Goal: Complete application form

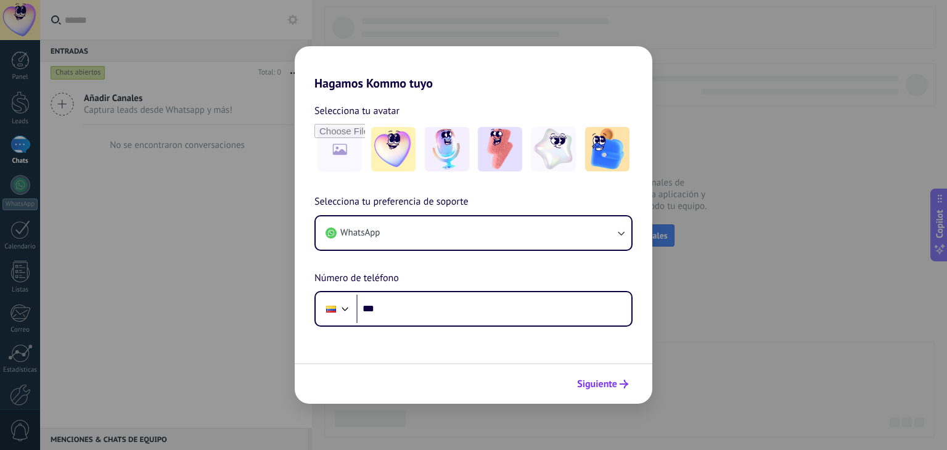
click at [604, 391] on button "Siguiente" at bounding box center [603, 384] width 62 height 21
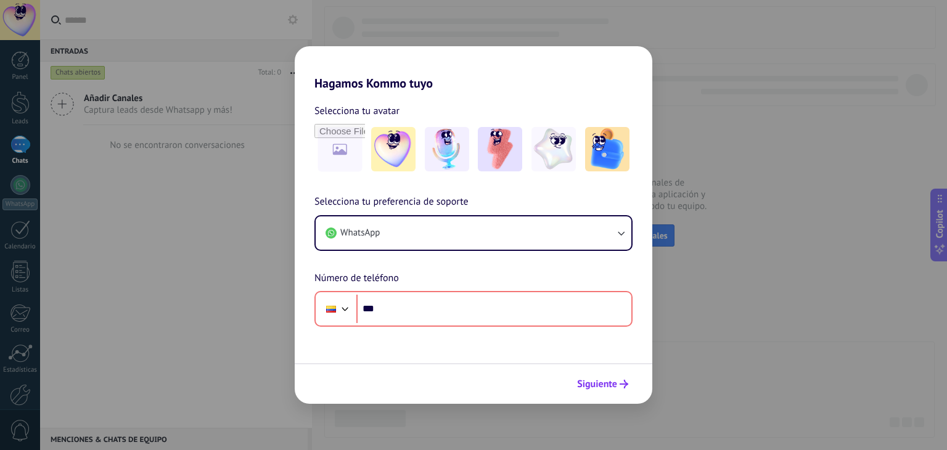
click at [604, 391] on button "Siguiente" at bounding box center [603, 384] width 62 height 21
click at [505, 406] on div "Hagamos Kommo tuyo Selecciona tu avatar Selecciona tu preferencia de soporte Wh…" at bounding box center [473, 225] width 947 height 450
click at [508, 439] on div "Hagamos Kommo tuyo Selecciona tu avatar Selecciona tu preferencia de soporte Wh…" at bounding box center [473, 225] width 947 height 450
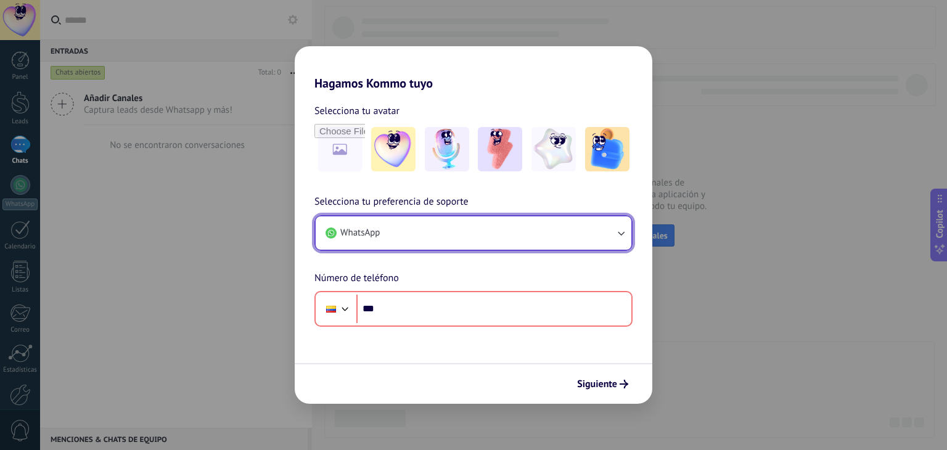
click at [476, 218] on button "WhatsApp" at bounding box center [474, 233] width 316 height 33
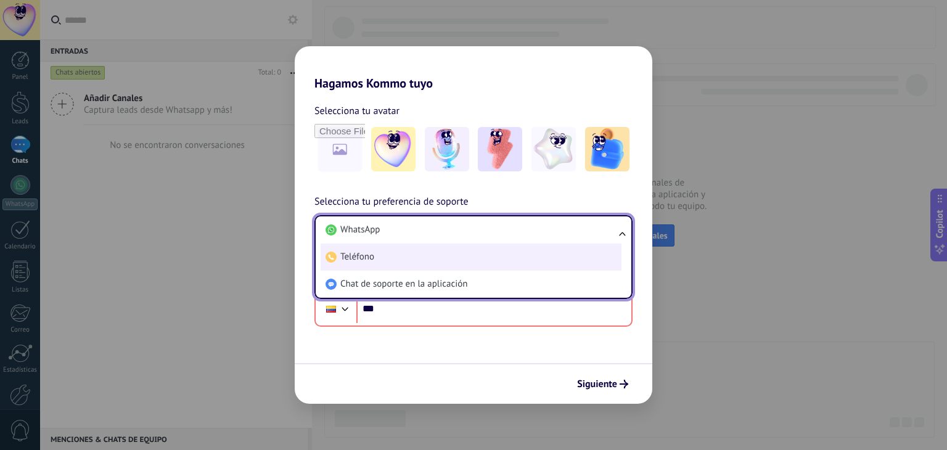
click at [403, 263] on li "Teléfono" at bounding box center [471, 257] width 301 height 27
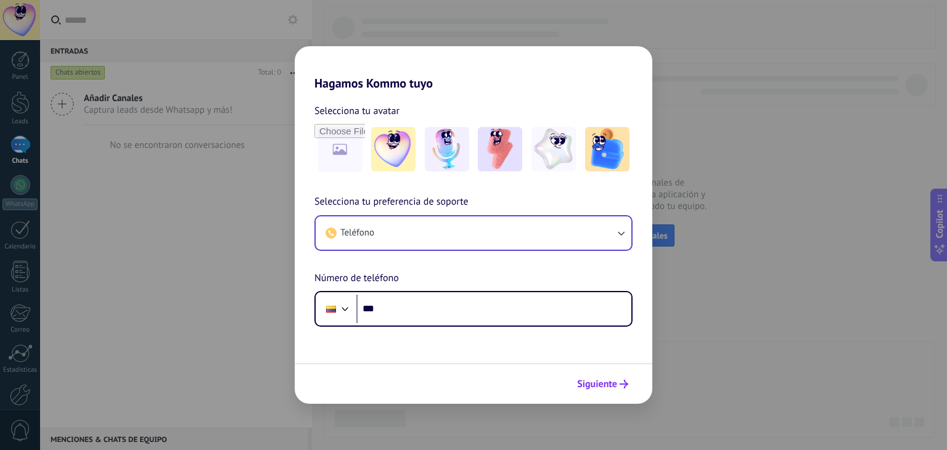
click at [616, 392] on button "Siguiente" at bounding box center [603, 384] width 62 height 21
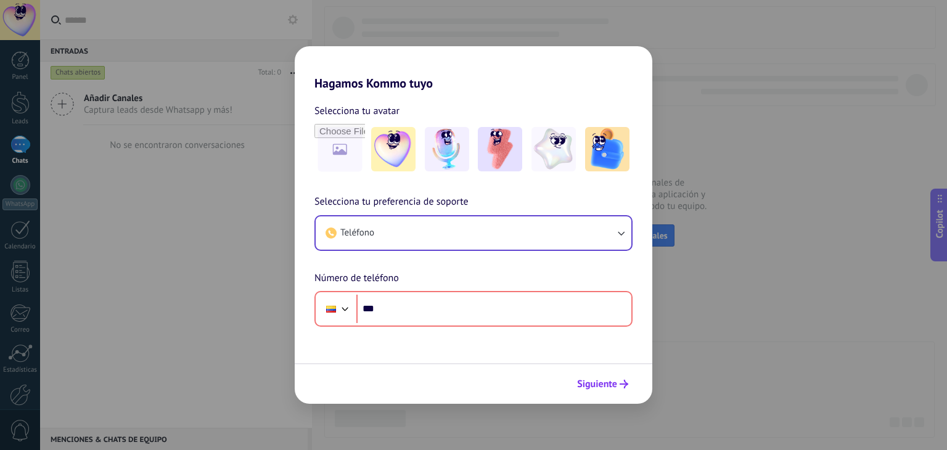
click at [623, 386] on icon "submit" at bounding box center [624, 384] width 9 height 9
click at [616, 387] on span "Siguiente" at bounding box center [597, 384] width 40 height 9
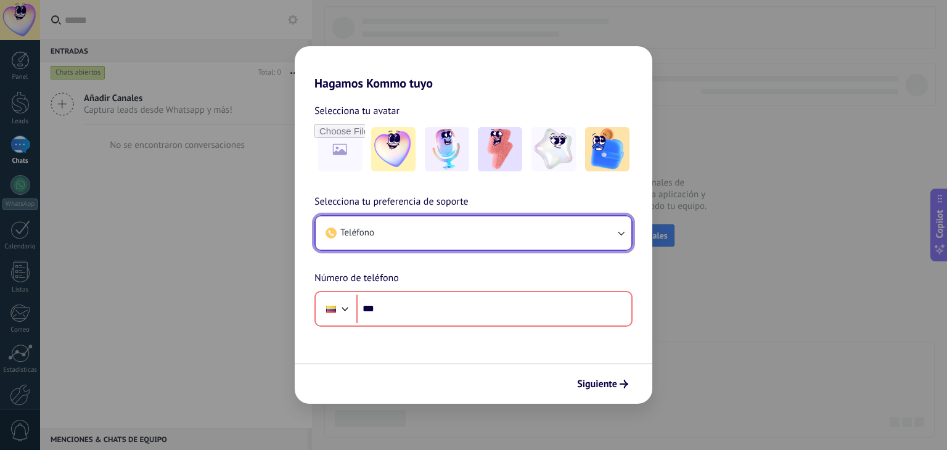
click at [597, 223] on button "Teléfono" at bounding box center [474, 233] width 316 height 33
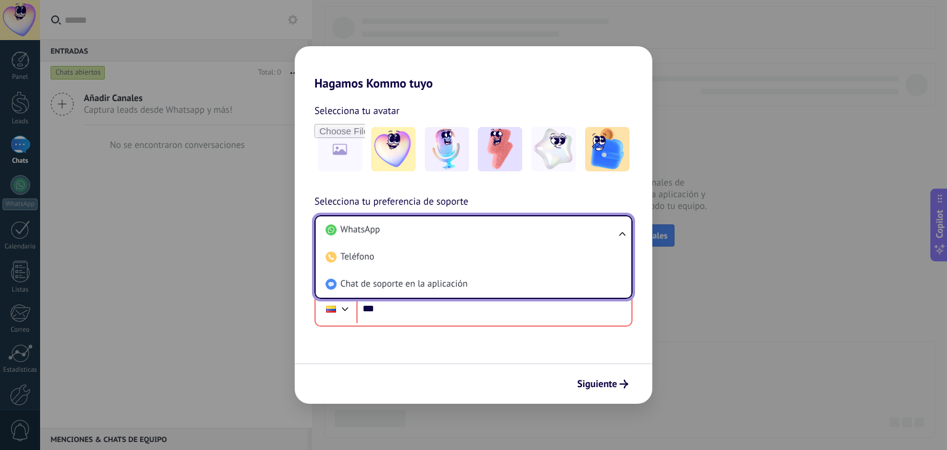
click at [597, 223] on li "WhatsApp" at bounding box center [471, 230] width 301 height 27
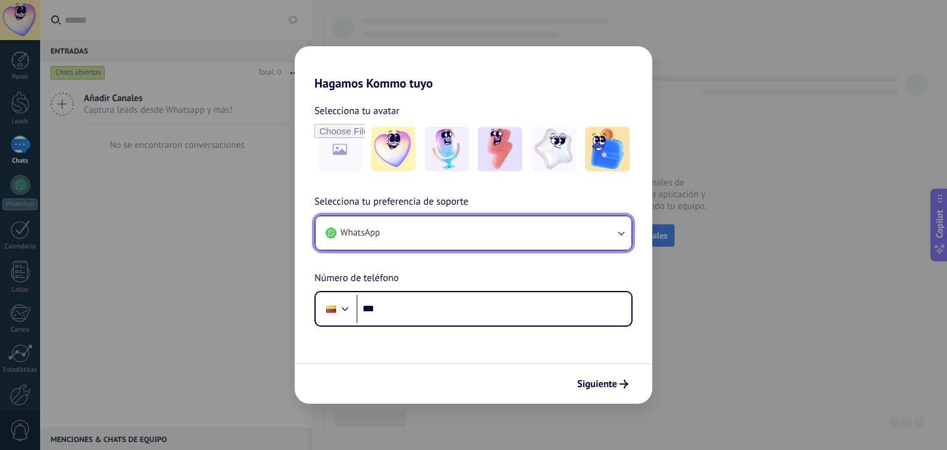
click at [597, 223] on button "WhatsApp" at bounding box center [474, 233] width 316 height 33
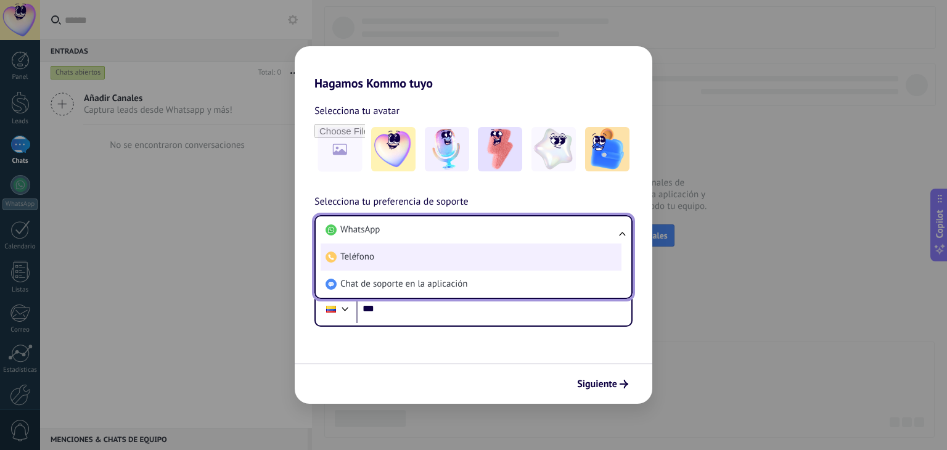
click at [503, 257] on li "Teléfono" at bounding box center [471, 257] width 301 height 27
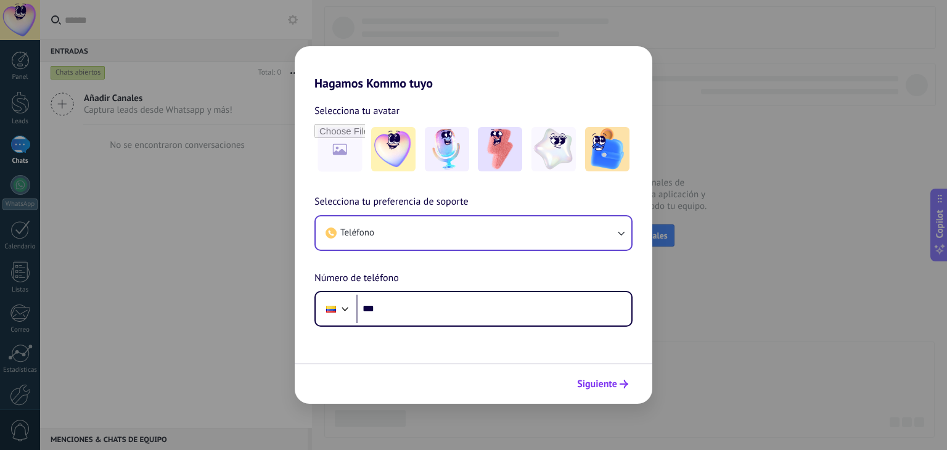
click at [593, 387] on span "Siguiente" at bounding box center [597, 384] width 40 height 9
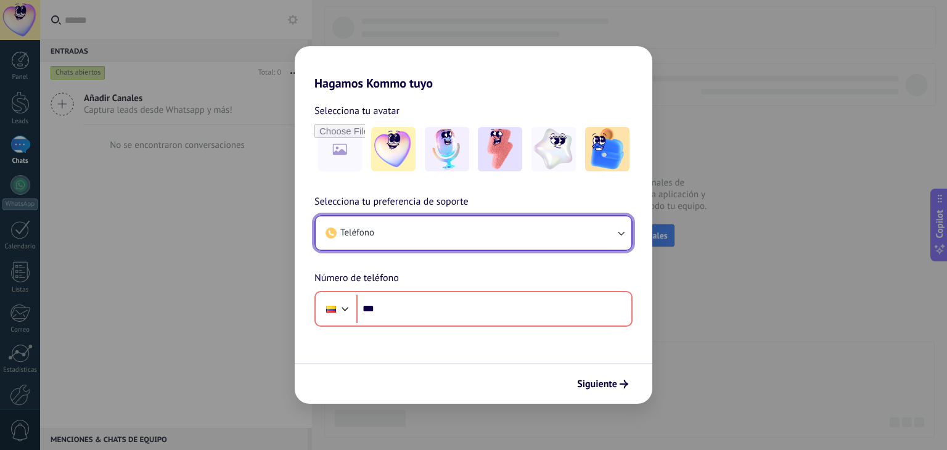
click at [549, 239] on button "Teléfono" at bounding box center [474, 233] width 316 height 33
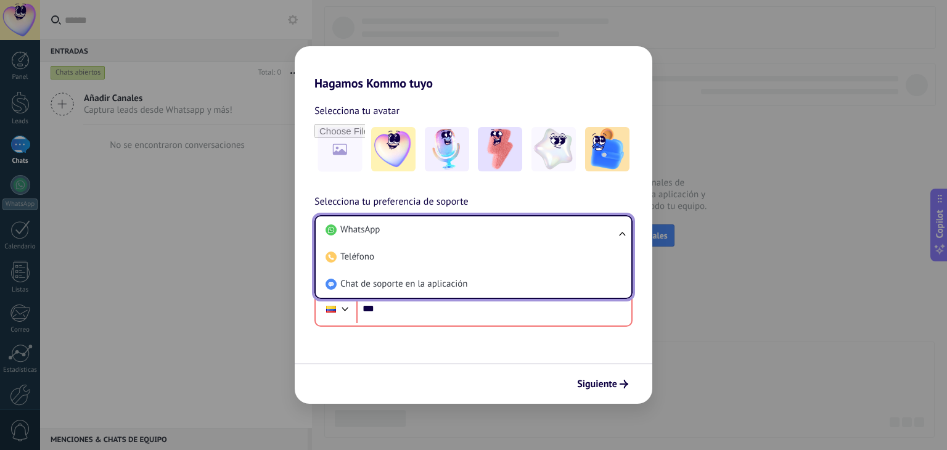
click at [622, 230] on ul "WhatsApp Teléfono Chat de soporte en la aplicación" at bounding box center [474, 257] width 318 height 84
click at [417, 310] on input "***" at bounding box center [494, 309] width 275 height 28
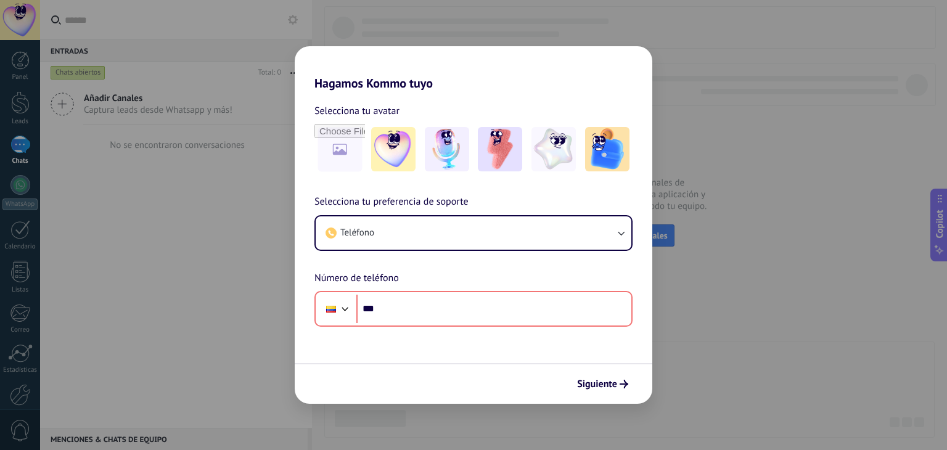
drag, startPoint x: 417, startPoint y: 310, endPoint x: 711, endPoint y: 237, distance: 303.1
click at [711, 237] on div "Hagamos Kommo tuyo Selecciona tu avatar Selecciona tu preferencia de soporte Te…" at bounding box center [473, 225] width 947 height 450
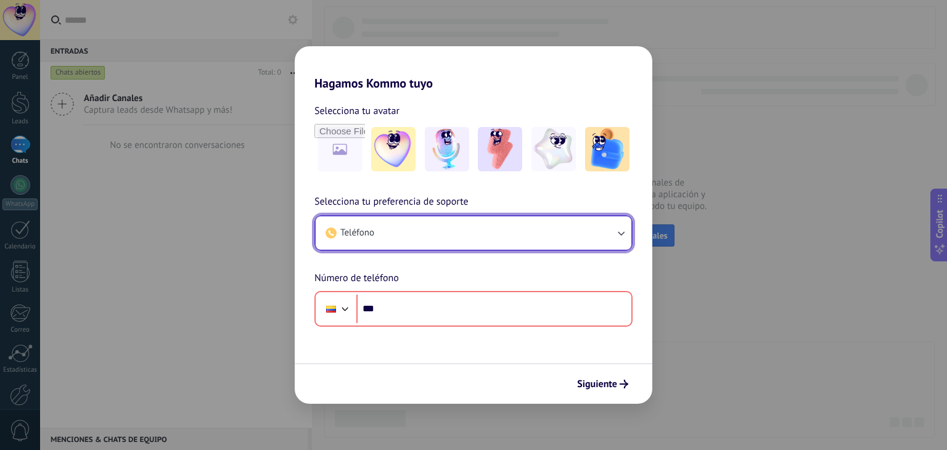
click at [595, 235] on button "Teléfono" at bounding box center [474, 233] width 316 height 33
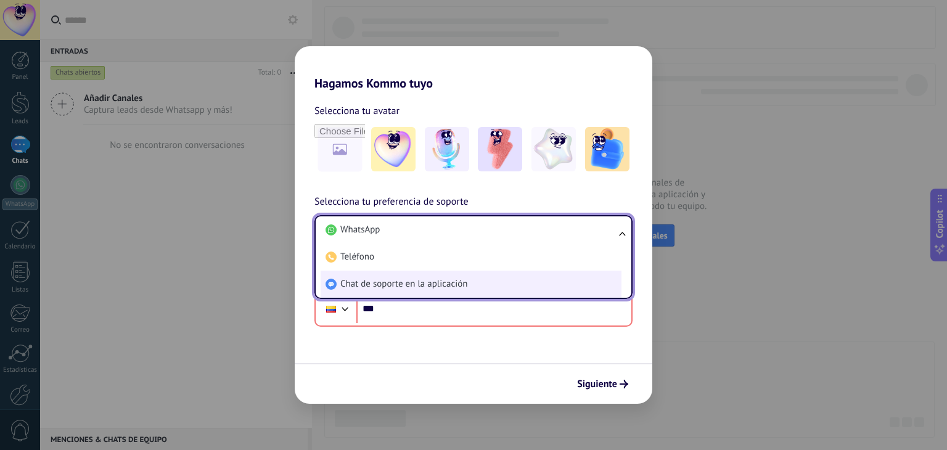
click at [434, 279] on span "Chat de soporte en la aplicación" at bounding box center [403, 284] width 127 height 12
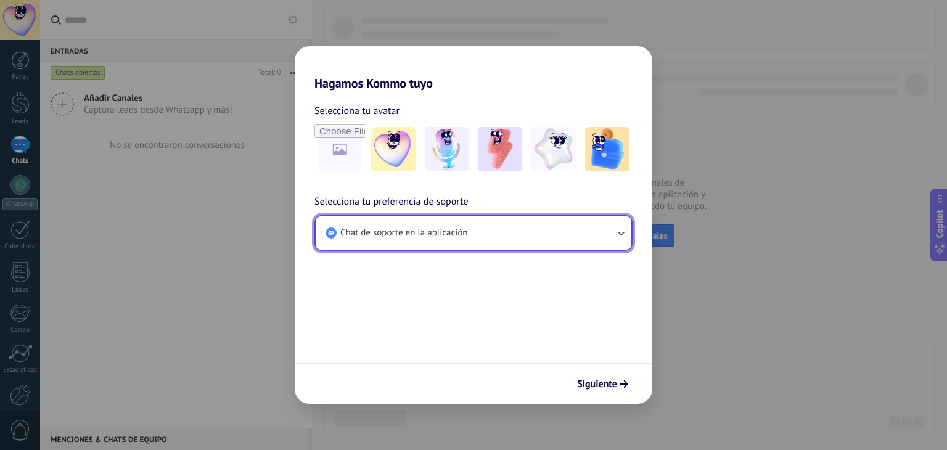
click at [612, 241] on button "Chat de soporte en la aplicación" at bounding box center [474, 233] width 316 height 33
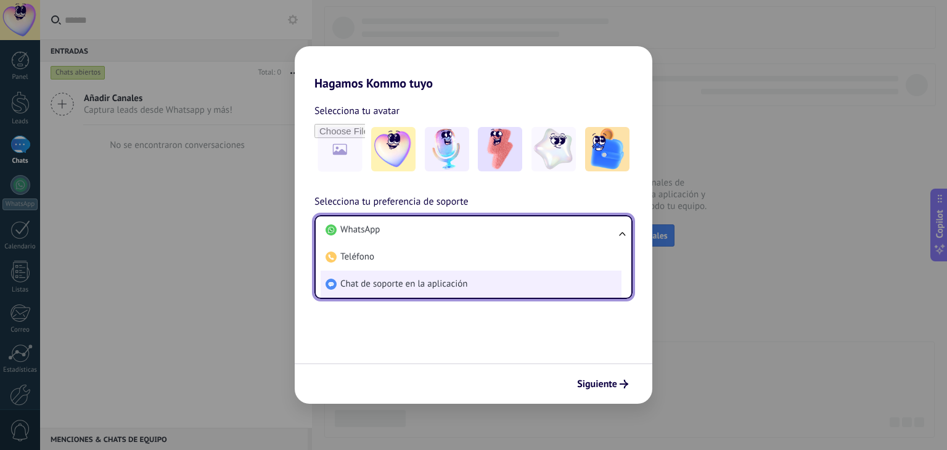
click at [445, 289] on span "Chat de soporte en la aplicación" at bounding box center [403, 284] width 127 height 12
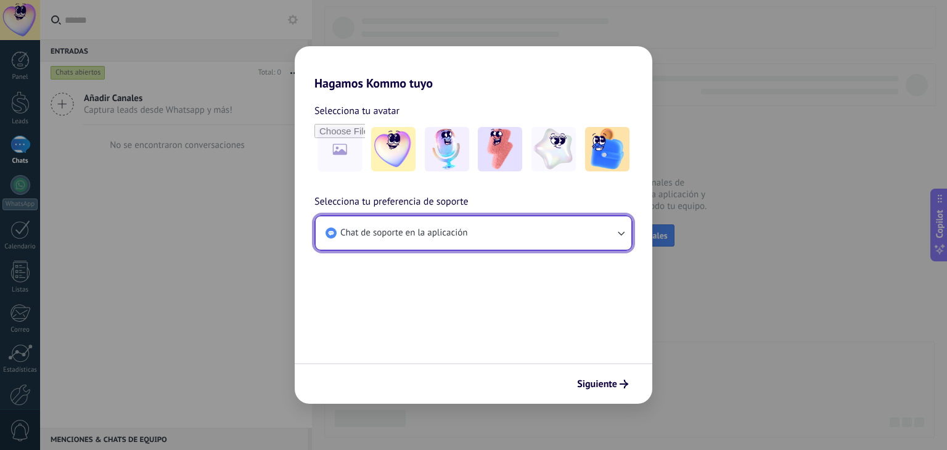
click at [445, 236] on span "Chat de soporte en la aplicación" at bounding box center [403, 233] width 127 height 12
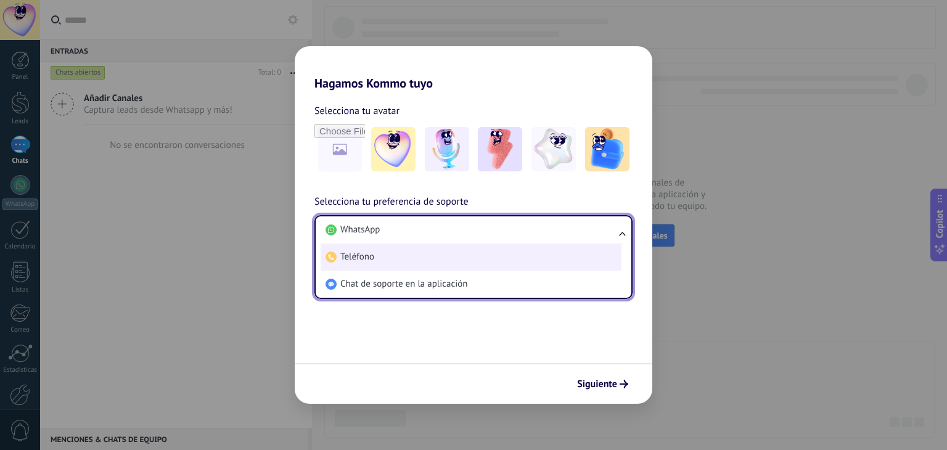
click at [377, 253] on li "Teléfono" at bounding box center [471, 257] width 301 height 27
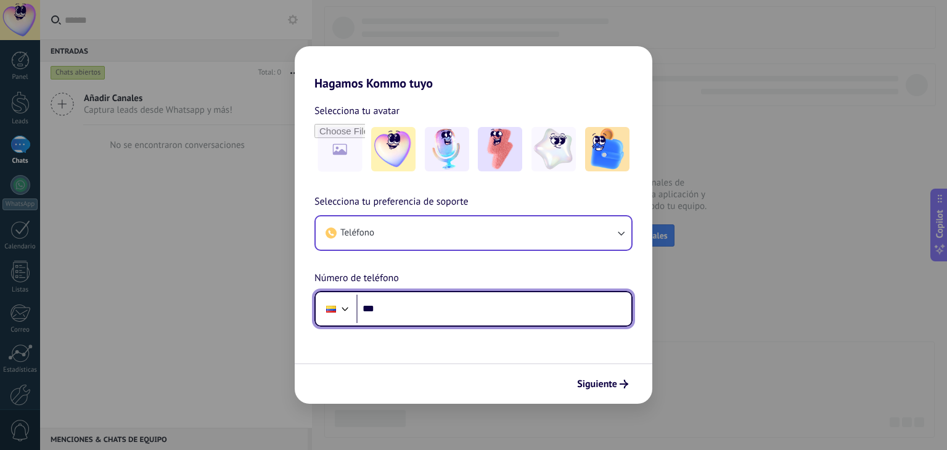
click at [415, 307] on input "***" at bounding box center [494, 309] width 275 height 28
type input "**********"
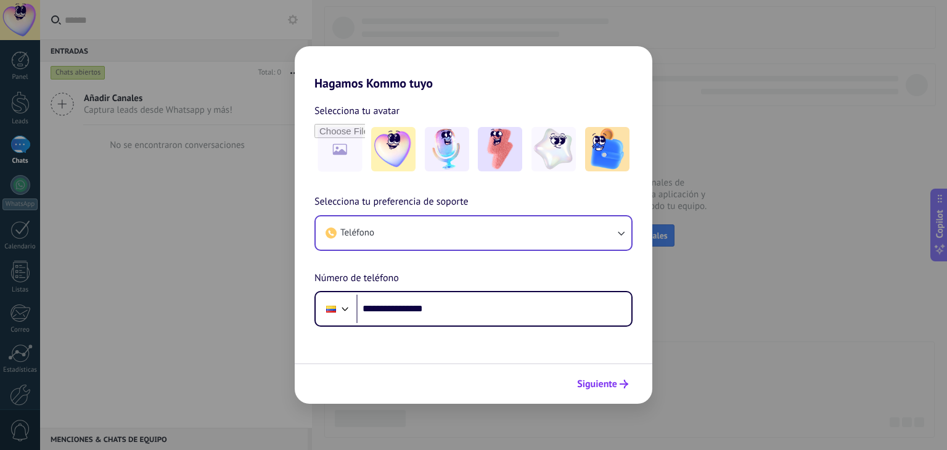
click at [626, 381] on icon "submit" at bounding box center [624, 384] width 9 height 9
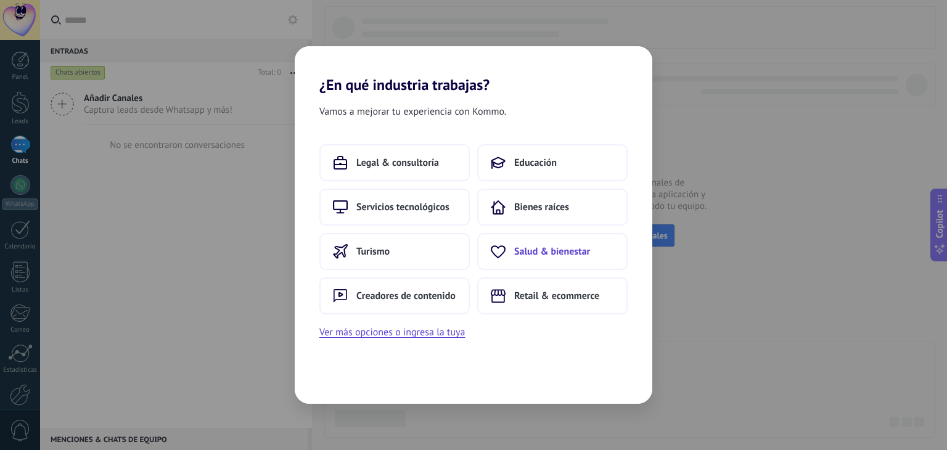
click at [518, 250] on span "Salud & bienestar" at bounding box center [552, 251] width 76 height 12
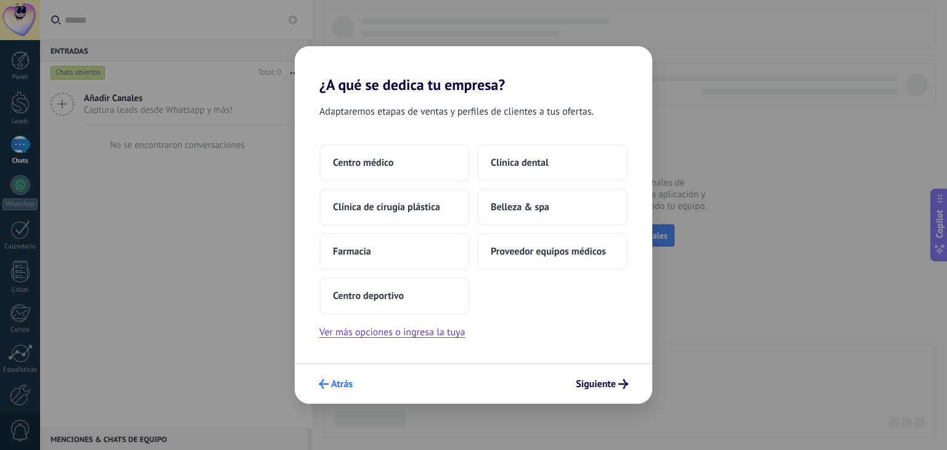
click at [338, 381] on span "Atrás" at bounding box center [342, 384] width 22 height 9
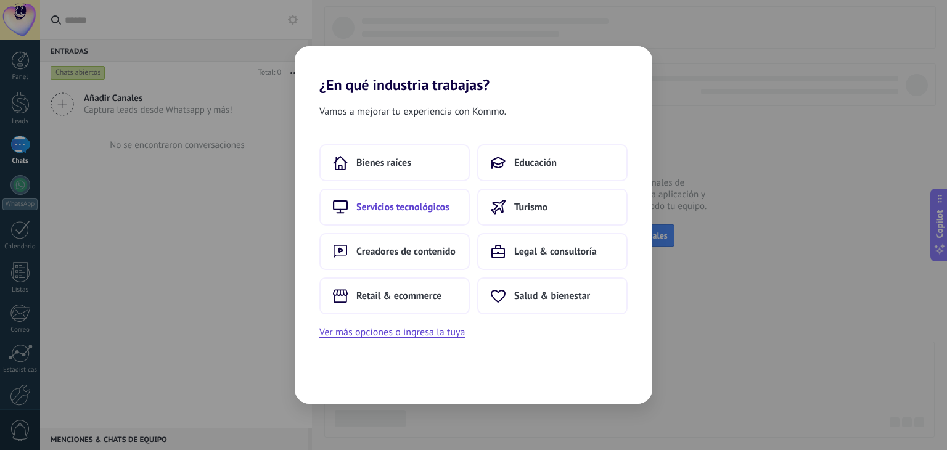
click at [384, 211] on span "Servicios tecnológicos" at bounding box center [403, 207] width 93 height 12
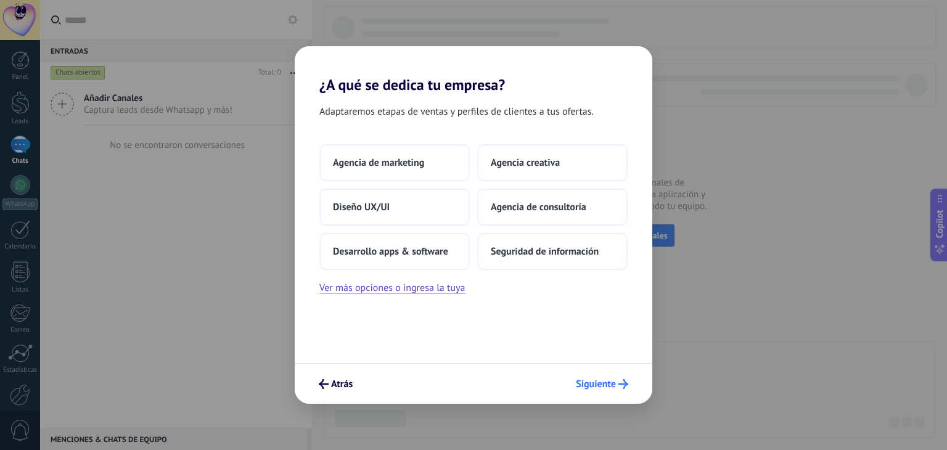
click at [592, 386] on span "Siguiente" at bounding box center [596, 384] width 40 height 9
click at [357, 252] on span "Desarrollo apps & software" at bounding box center [390, 251] width 115 height 12
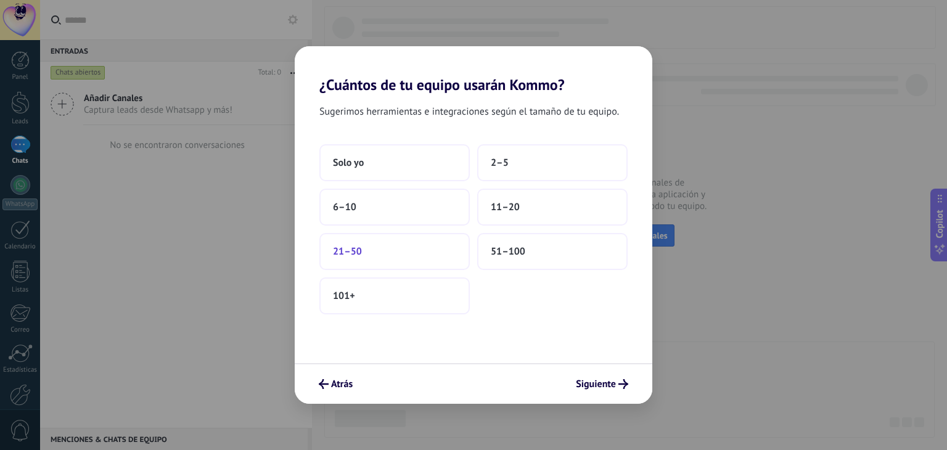
click at [353, 250] on span "21–50" at bounding box center [347, 251] width 29 height 12
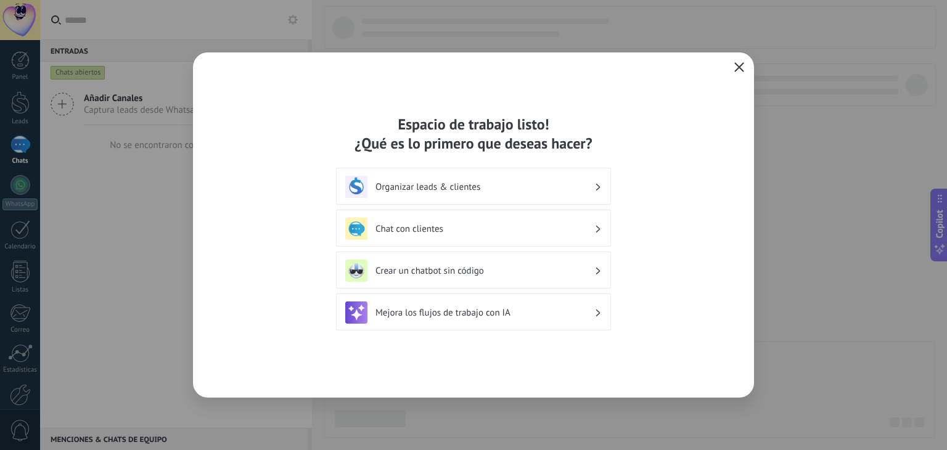
click at [744, 70] on icon "button" at bounding box center [740, 67] width 10 height 10
